Goal: Task Accomplishment & Management: Use online tool/utility

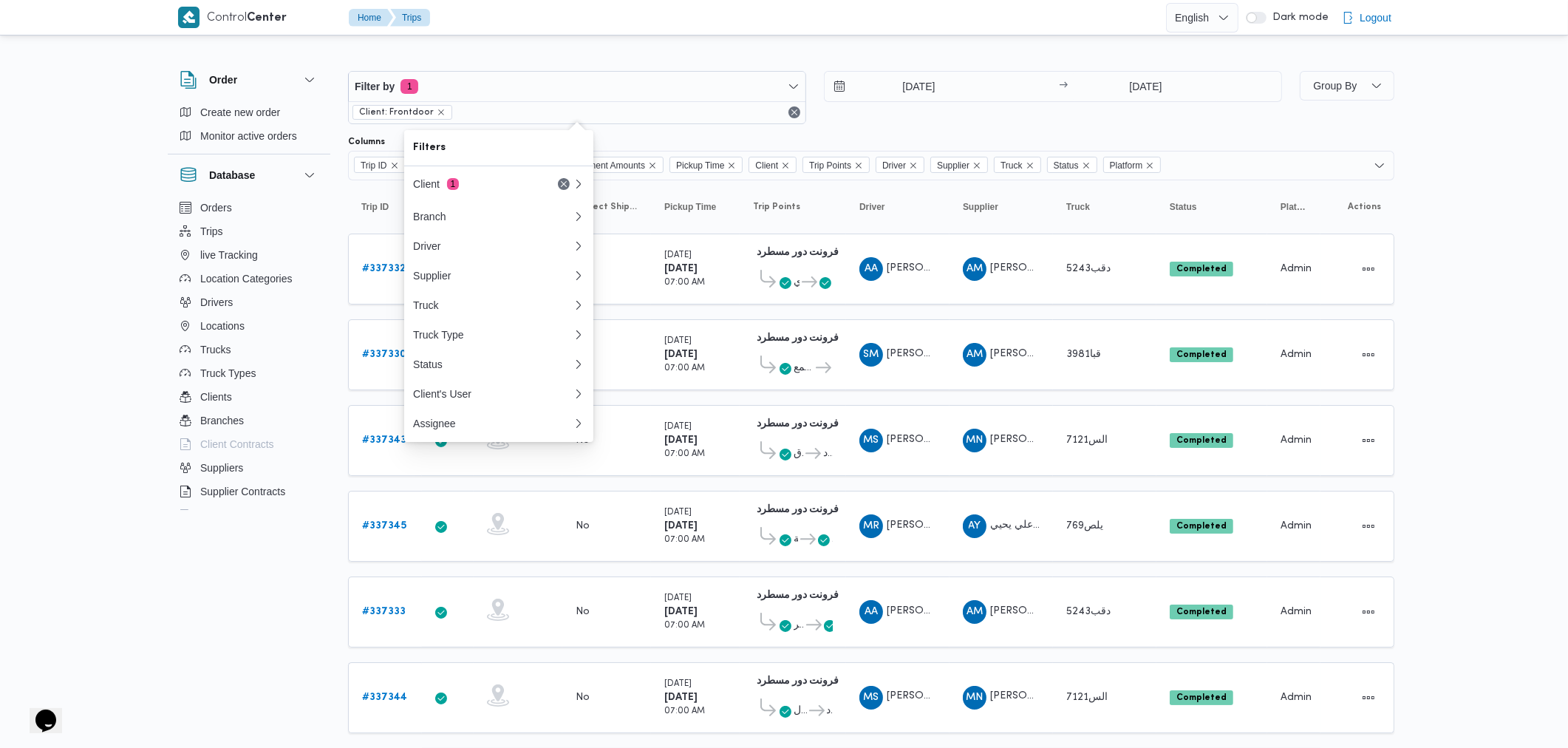
click at [788, 343] on div "فرونت دور مسطرد 01:09 AM" at bounding box center [792, 339] width 80 height 19
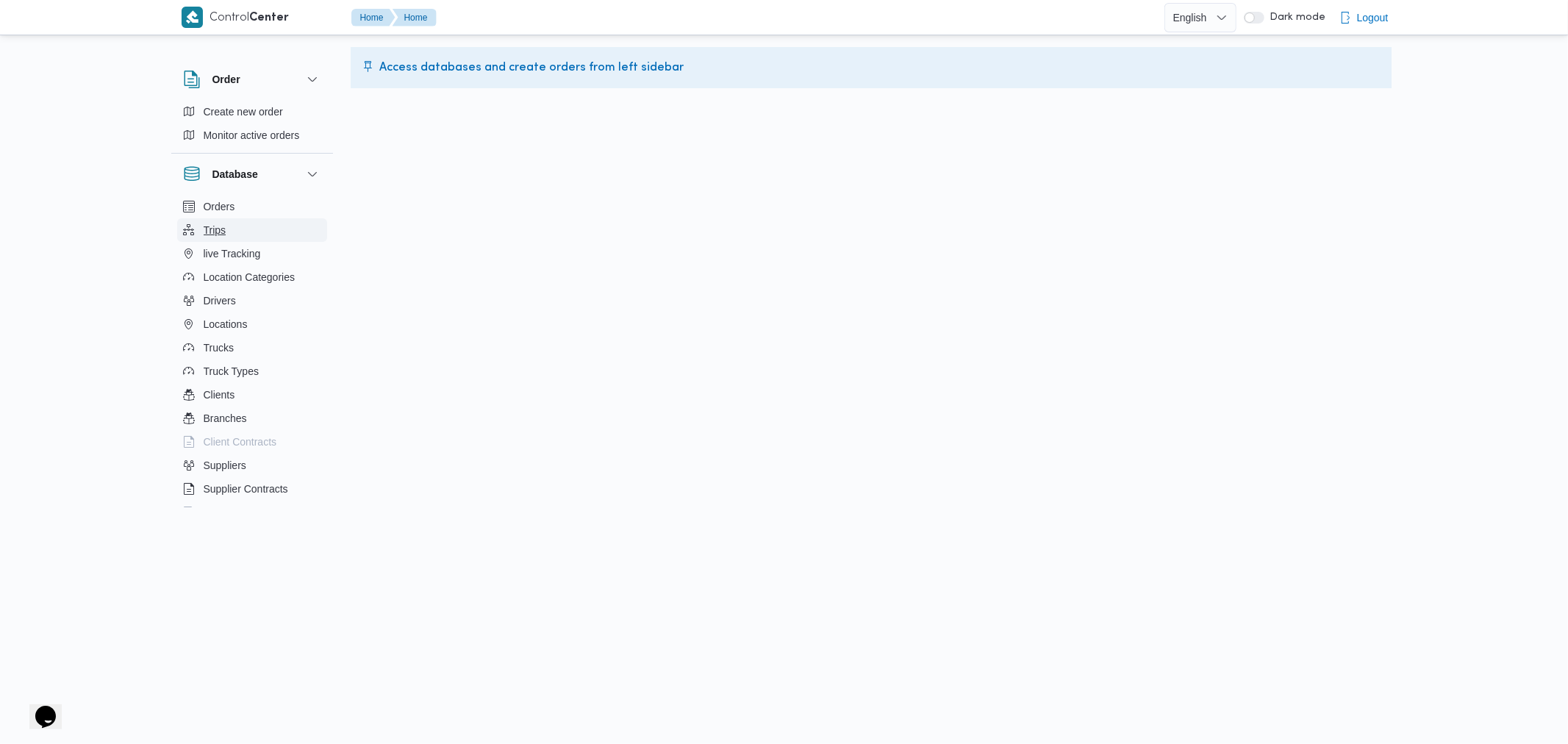
click at [241, 224] on button "Trips" at bounding box center [252, 229] width 150 height 23
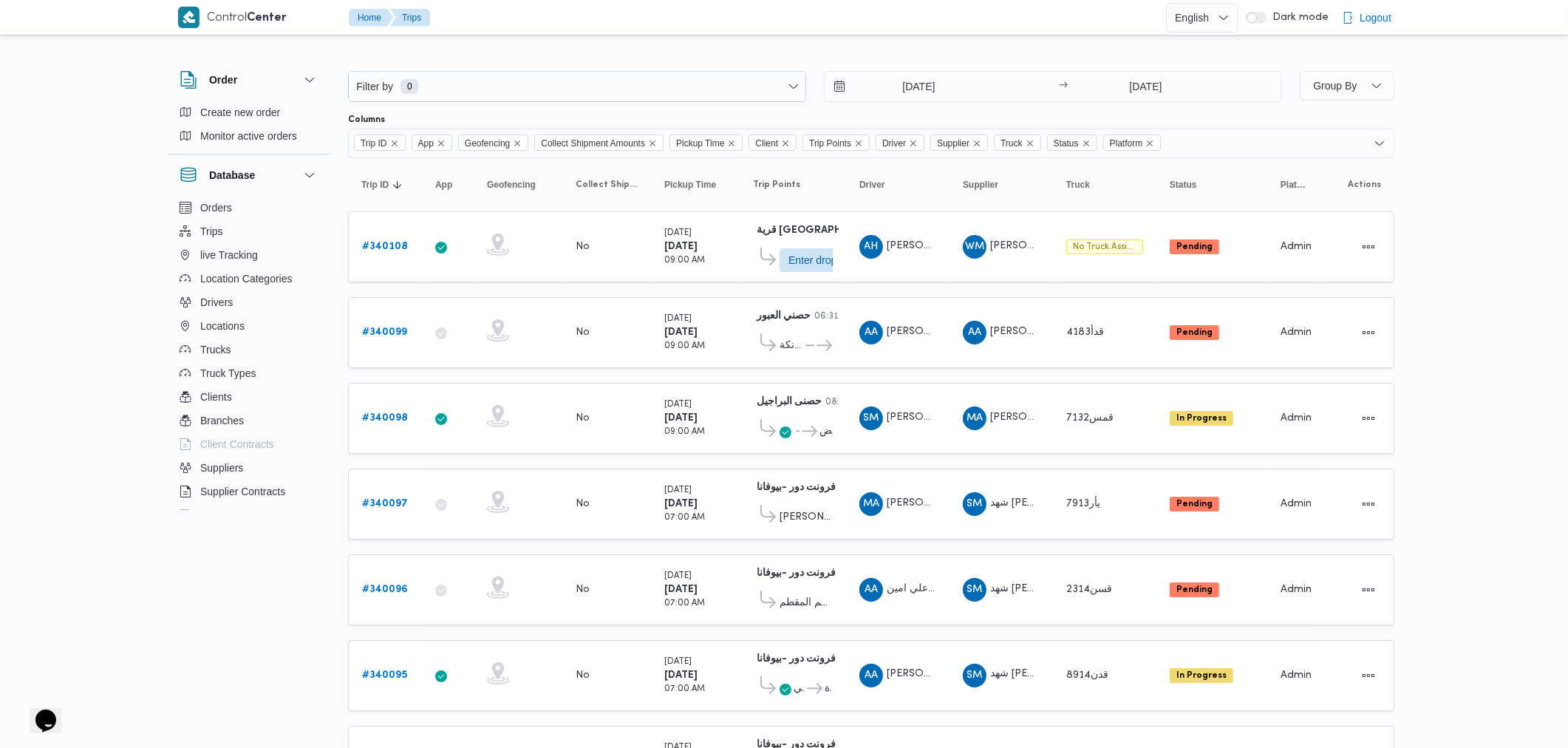
click at [783, 185] on span "Trip Points" at bounding box center [776, 185] width 47 height 12
click at [2, 392] on div "Control Center Home Trips English عربي Dark mode Logout Order Create new order …" at bounding box center [784, 547] width 1568 height 1096
click at [1387, 95] on span "Group By" at bounding box center [1348, 86] width 83 height 30
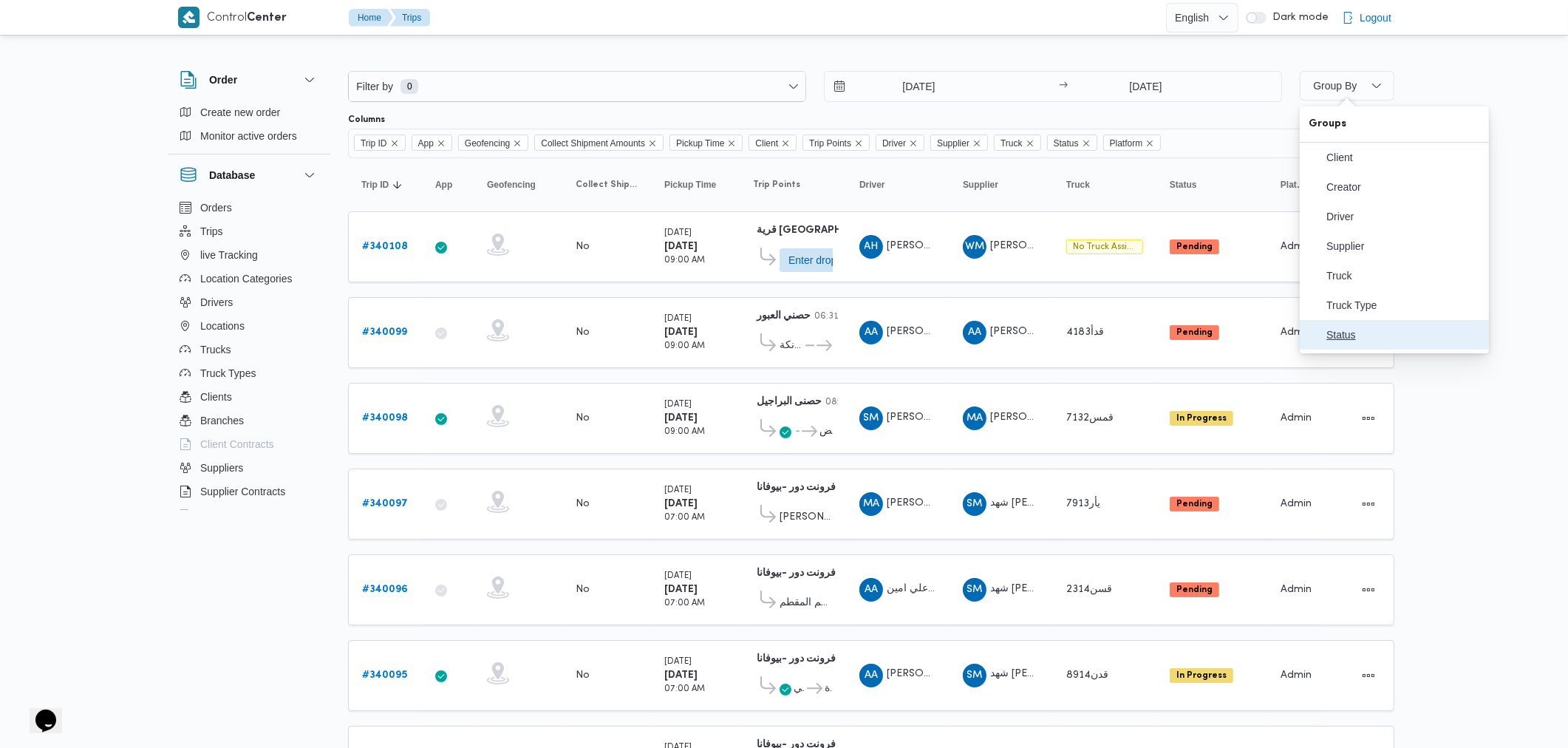
click at [1365, 328] on button "Status" at bounding box center [1395, 335] width 189 height 30
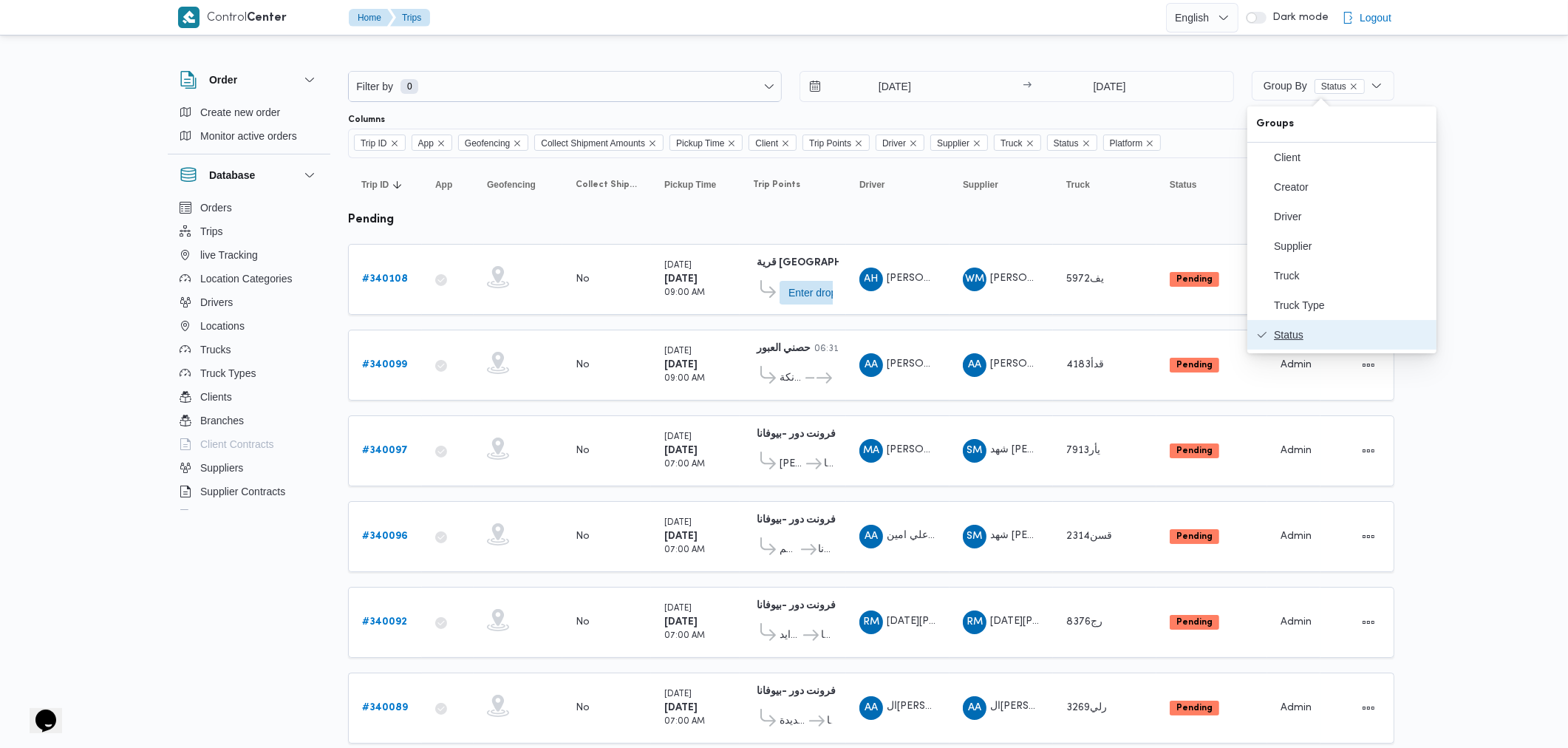
click at [1367, 338] on span "Status" at bounding box center [1351, 335] width 154 height 12
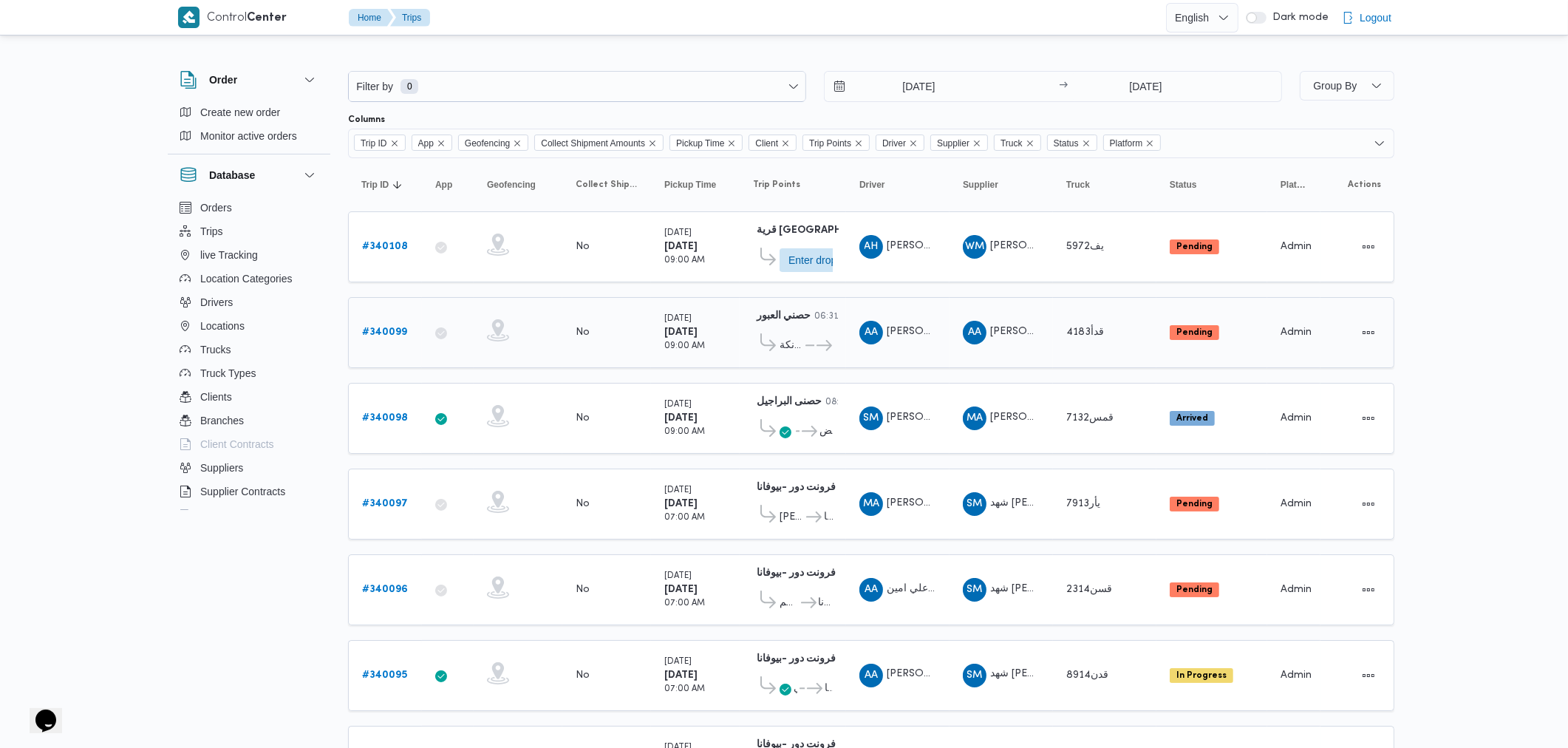
click at [1241, 89] on div "28/9/2025" at bounding box center [1177, 86] width 209 height 30
